Goal: Task Accomplishment & Management: Complete application form

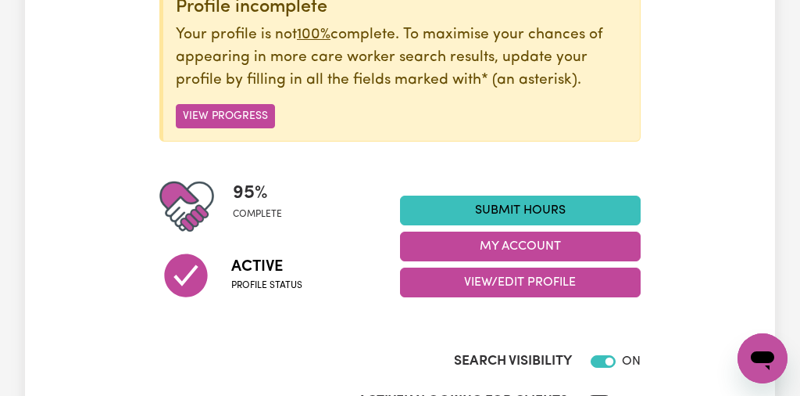
scroll to position [225, 0]
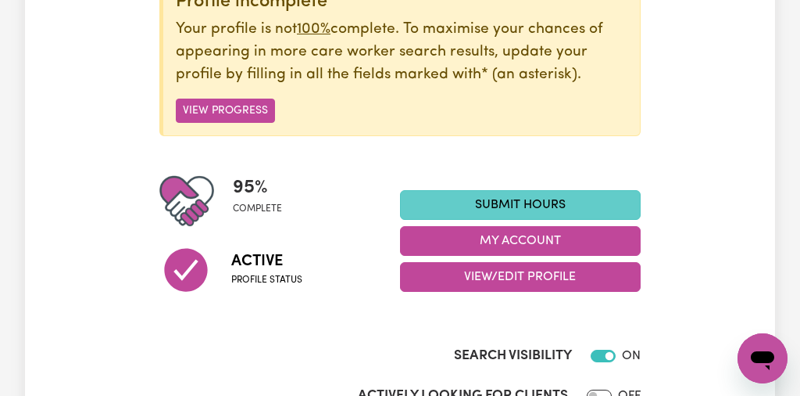
click at [566, 202] on link "Submit Hours" at bounding box center [520, 205] width 241 height 30
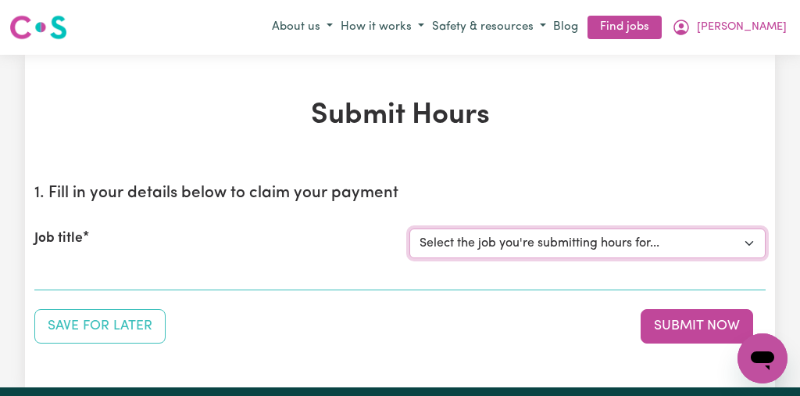
click at [748, 238] on select "Select the job you're submitting hours for... [[PERSON_NAME]] [DEMOGRAPHIC_DATA…" at bounding box center [588, 243] width 356 height 30
select select "13254"
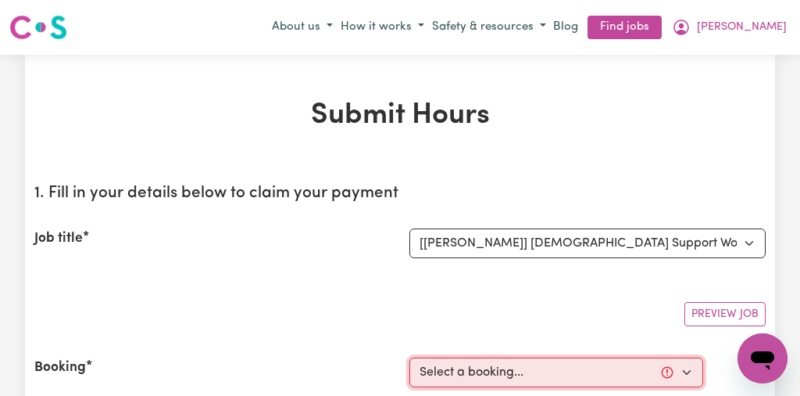
click at [685, 369] on select "Select a booking... [DATE] 10:00am to 01:00pm (RECURRING) [DATE] 10:00am to 01:…" at bounding box center [557, 372] width 294 height 30
select select "340929"
type input "[DATE]"
type input "29"
type input "8"
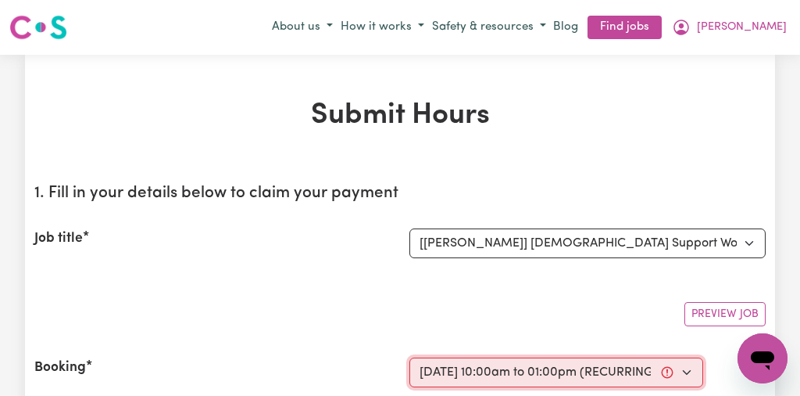
type input "2025"
type input "10:00"
type input "10"
type input "0"
select select "am"
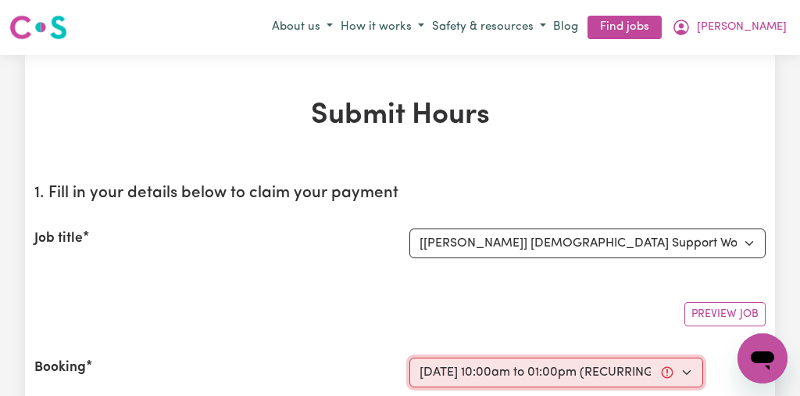
type input "13:00"
type input "1"
type input "0"
select select "pm"
select select "44-Weekday"
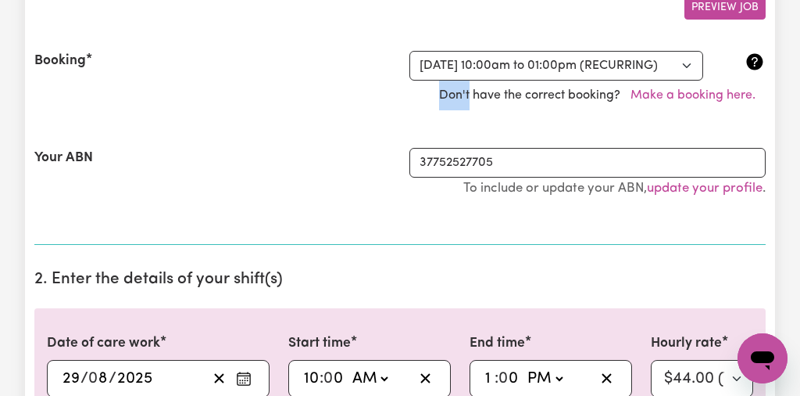
scroll to position [325, 0]
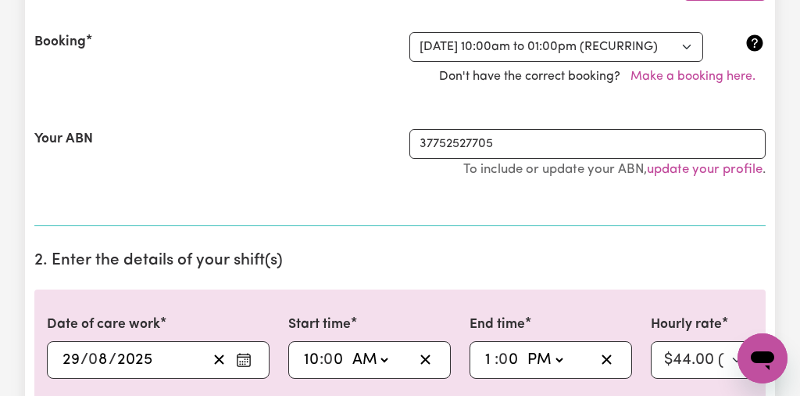
click at [317, 358] on input "10" at bounding box center [311, 359] width 16 height 23
type input "01:00"
type input "1"
type input "11:00"
type input "11"
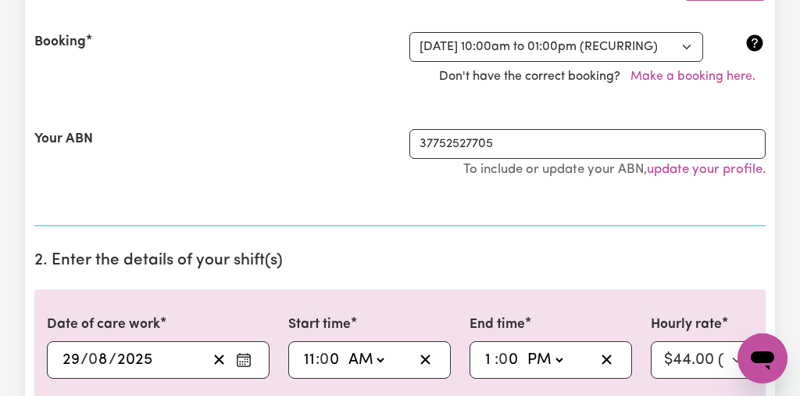
click at [489, 357] on input "1" at bounding box center [490, 359] width 10 height 23
type input "14:00"
type input "2"
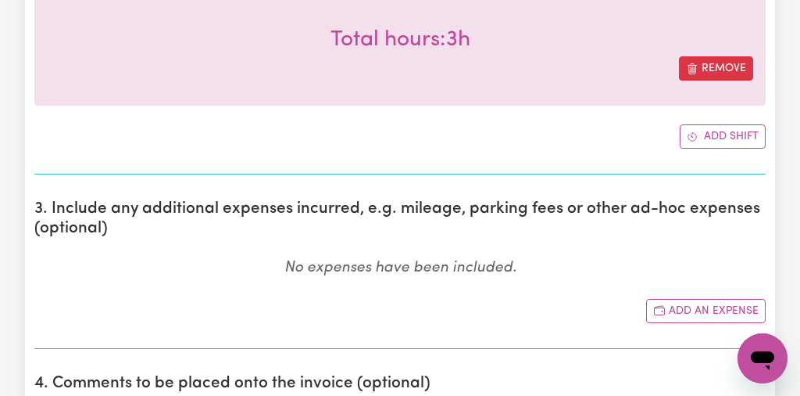
scroll to position [750, 0]
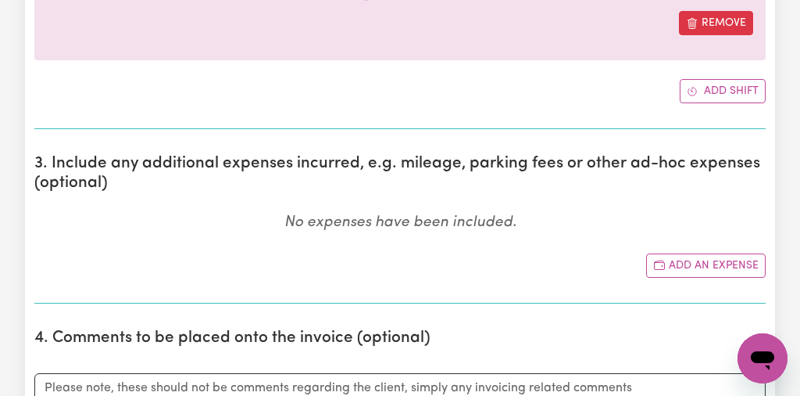
click at [166, 207] on section "3. Include any additional expenses incurred, e.g. mileage, parking fees or othe…" at bounding box center [400, 222] width 732 height 162
click at [701, 261] on button "Add an expense" at bounding box center [706, 265] width 120 height 24
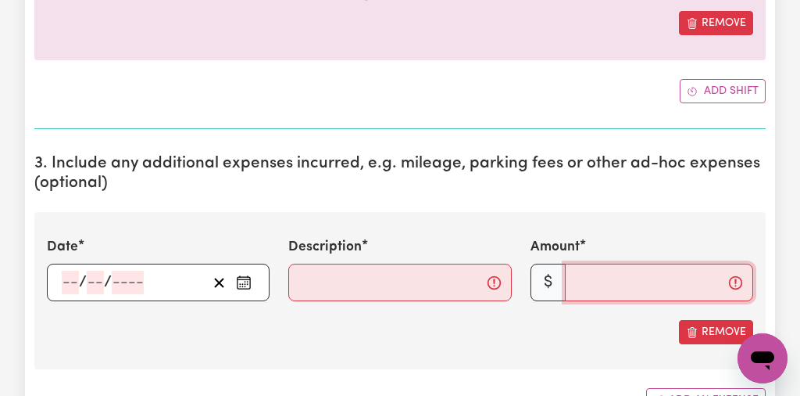
click at [576, 276] on input "Amount" at bounding box center [659, 282] width 188 height 38
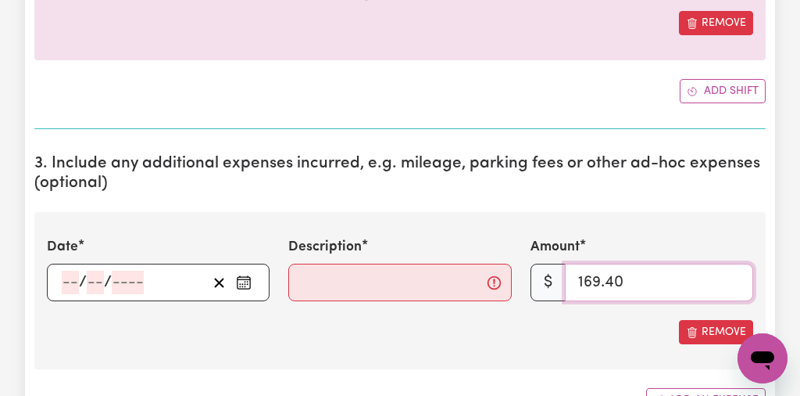
type input "169.40"
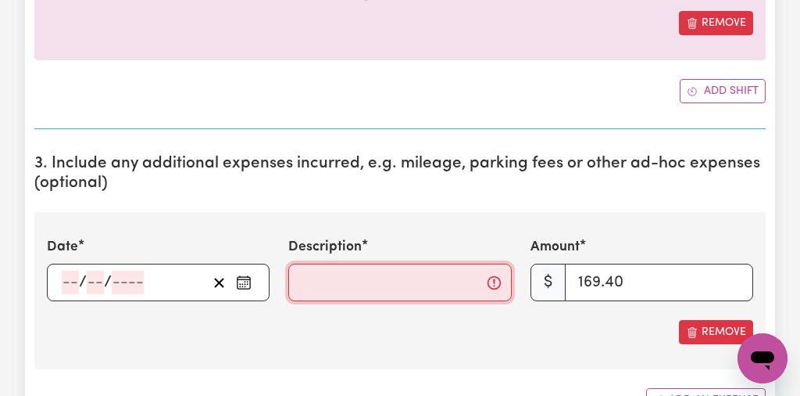
click at [350, 282] on input "Description" at bounding box center [399, 282] width 223 height 38
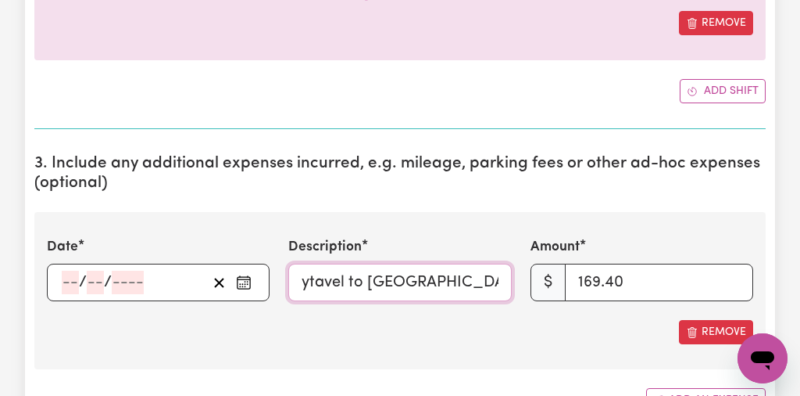
click at [316, 280] on input "ytavel to [GEOGRAPHIC_DATA]" at bounding box center [399, 282] width 223 height 38
type input "travel to [GEOGRAPHIC_DATA]"
click at [240, 282] on icon "Enter the date of expense" at bounding box center [244, 282] width 16 height 16
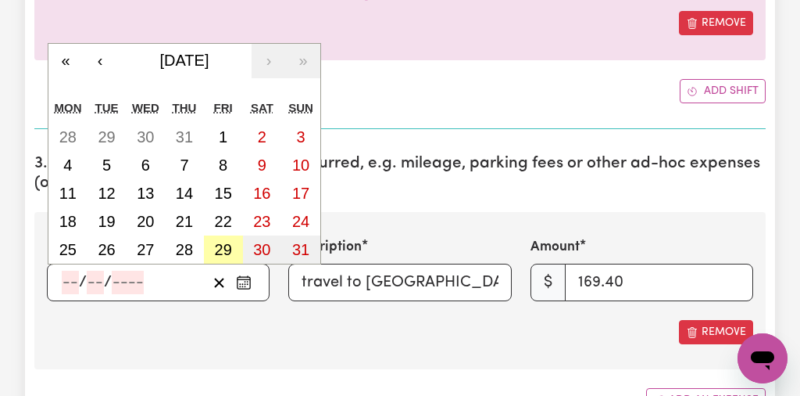
click at [227, 245] on abbr "29" at bounding box center [223, 249] width 17 height 17
type input "[DATE]"
type input "29"
type input "8"
type input "2025"
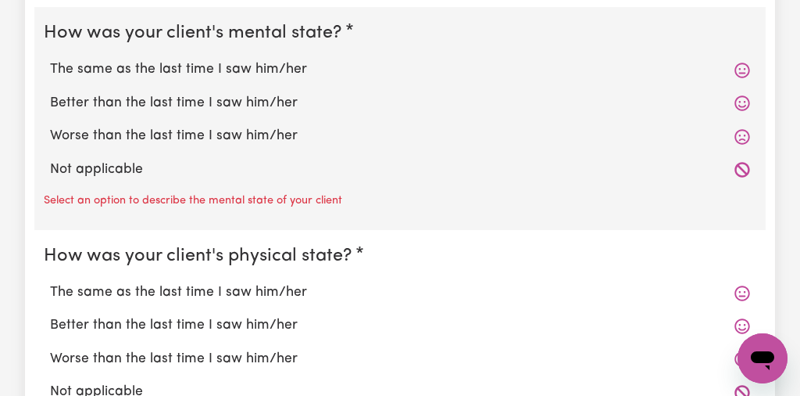
scroll to position [1476, 0]
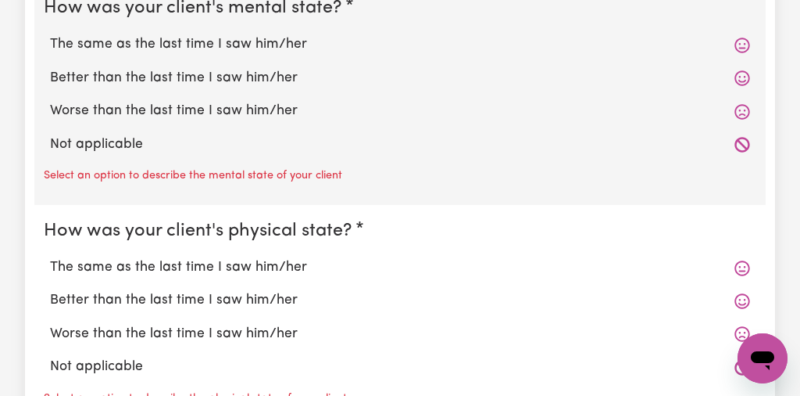
click at [261, 45] on label "The same as the last time I saw him/her" at bounding box center [400, 44] width 700 height 20
click at [50, 34] on input "The same as the last time I saw him/her" at bounding box center [49, 34] width 1 height 1
radio input "true"
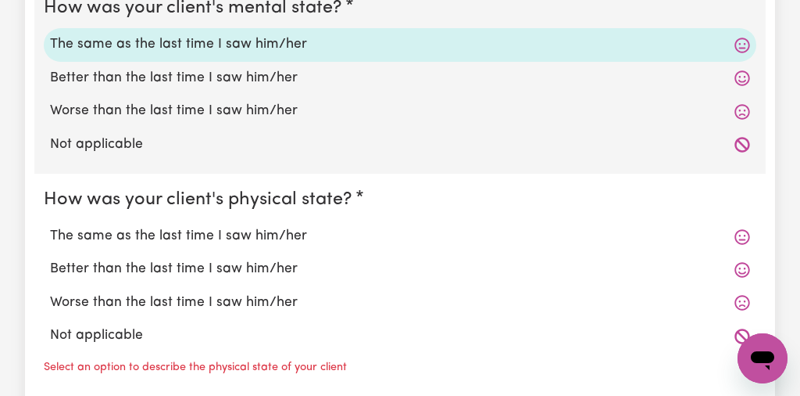
click at [262, 234] on label "The same as the last time I saw him/her" at bounding box center [400, 236] width 700 height 20
click at [50, 226] on input "The same as the last time I saw him/her" at bounding box center [49, 225] width 1 height 1
radio input "true"
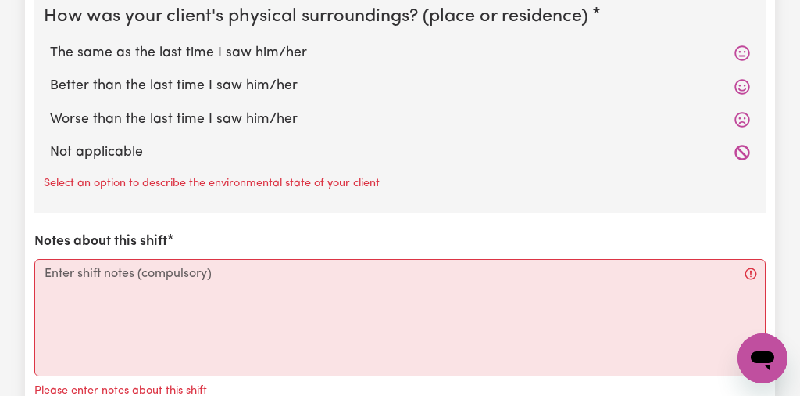
scroll to position [1851, 0]
click at [270, 53] on label "The same as the last time I saw him/her" at bounding box center [400, 52] width 700 height 20
click at [50, 42] on input "The same as the last time I saw him/her" at bounding box center [49, 41] width 1 height 1
radio input "true"
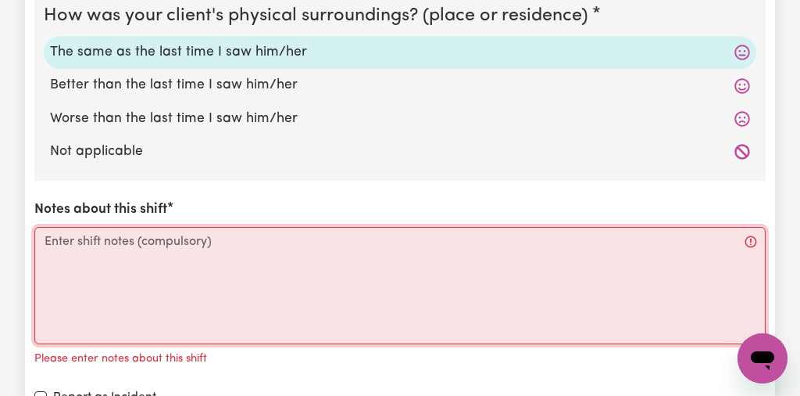
click at [45, 240] on textarea "Notes about this shift" at bounding box center [400, 285] width 732 height 117
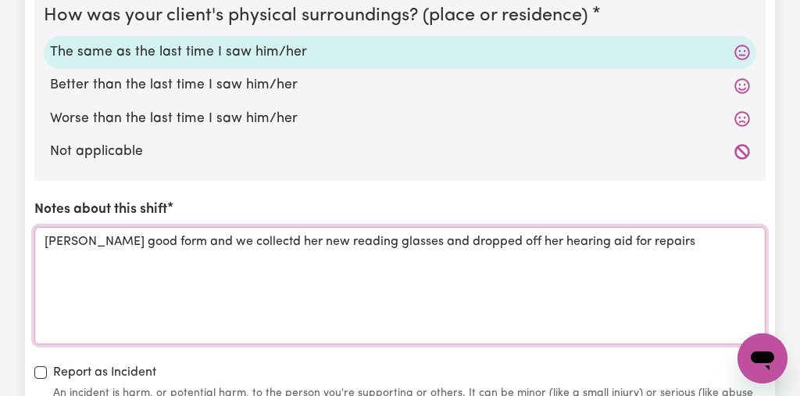
click at [84, 244] on textarea "[PERSON_NAME] good form and we collectd her new reading glasses and dropped off…" at bounding box center [400, 285] width 732 height 117
click at [250, 239] on textarea "[PERSON_NAME] was in good form and we collectd her new reading glasses and drop…" at bounding box center [400, 285] width 732 height 117
click at [663, 238] on textarea "[PERSON_NAME] was in good form and we collected her new reading glasses and dro…" at bounding box center [400, 285] width 732 height 117
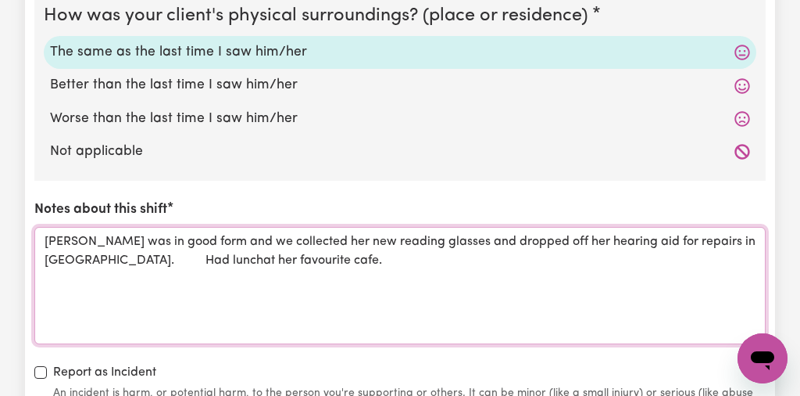
type textarea "[PERSON_NAME] was in good form and we collected her new reading glasses and dro…"
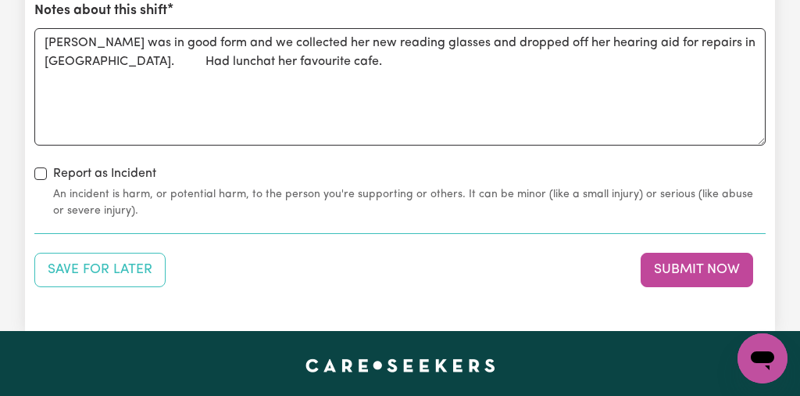
scroll to position [2051, 0]
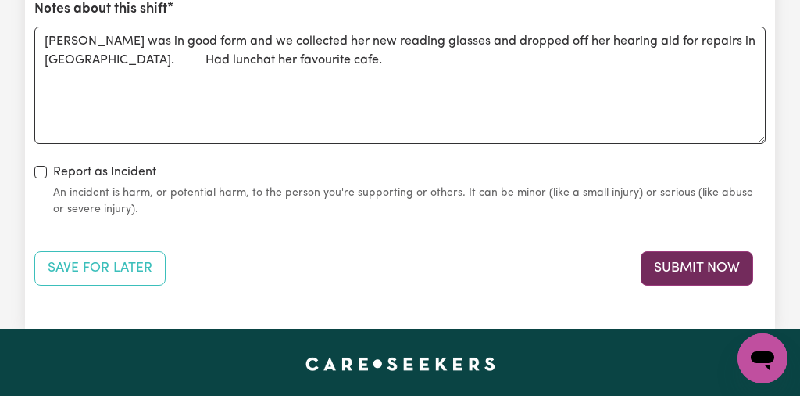
click at [693, 266] on button "Submit Now" at bounding box center [697, 268] width 113 height 34
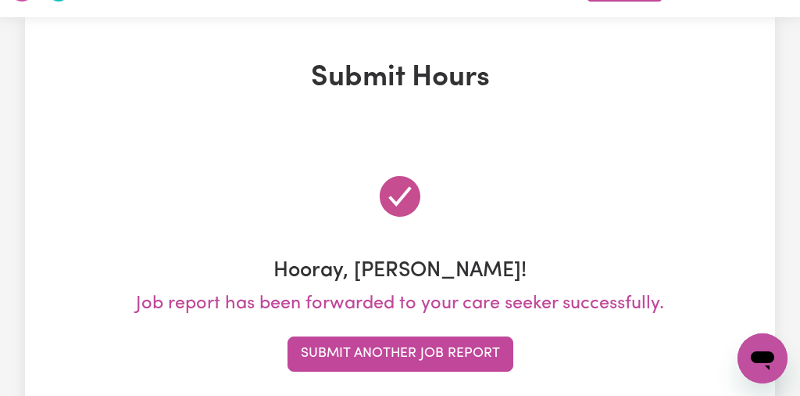
scroll to position [0, 0]
